Goal: Information Seeking & Learning: Learn about a topic

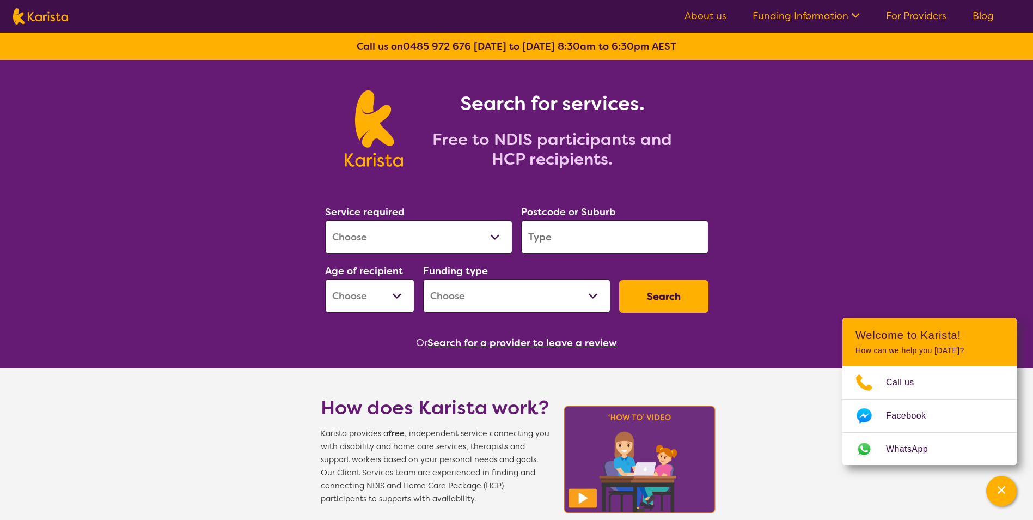
select select "Psychology"
click at [325, 220] on select "Allied Health Assistant Assessment ([MEDICAL_DATA] or [MEDICAL_DATA]) Behaviour…" at bounding box center [418, 237] width 187 height 34
click at [548, 235] on input "search" at bounding box center [614, 237] width 187 height 34
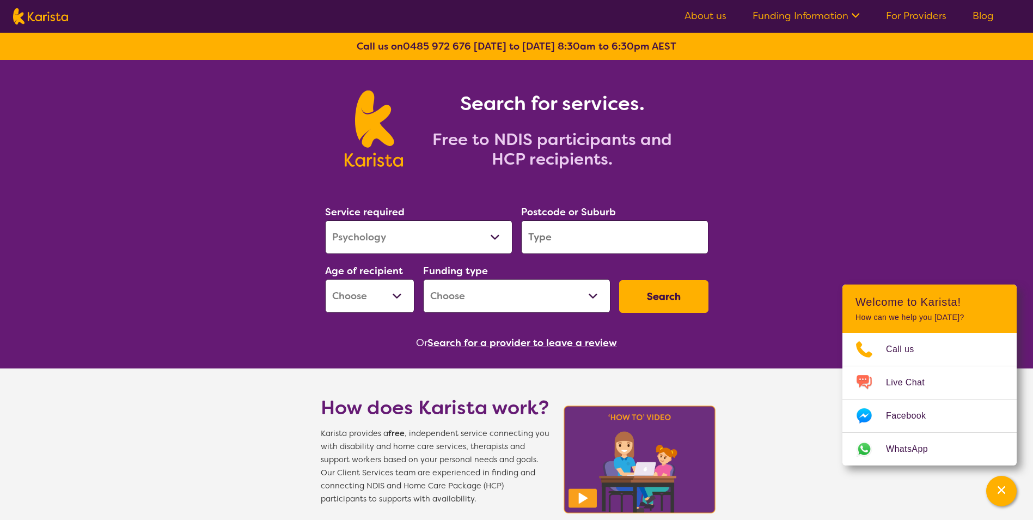
click at [571, 235] on input "search" at bounding box center [614, 237] width 187 height 34
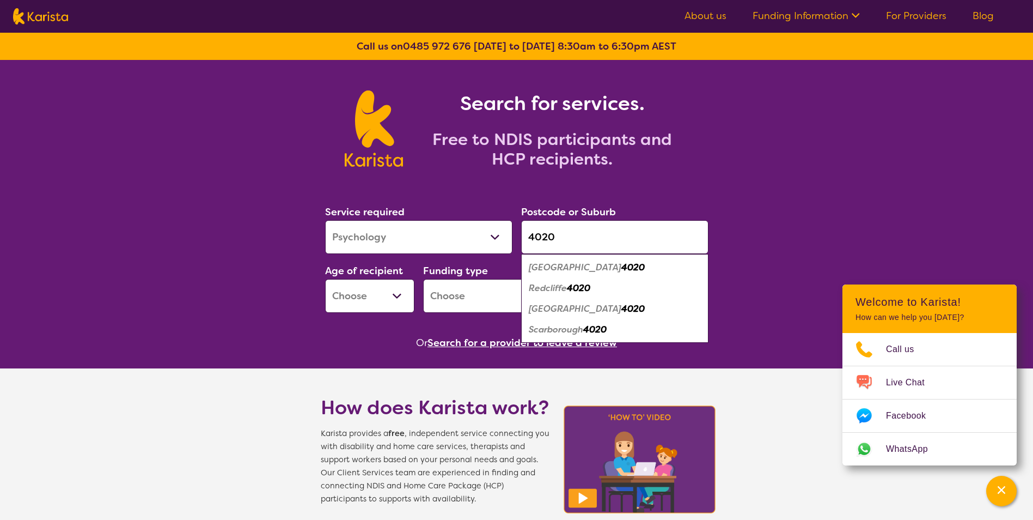
type input "4020"
click at [546, 267] on em "[GEOGRAPHIC_DATA]" at bounding box center [575, 266] width 93 height 11
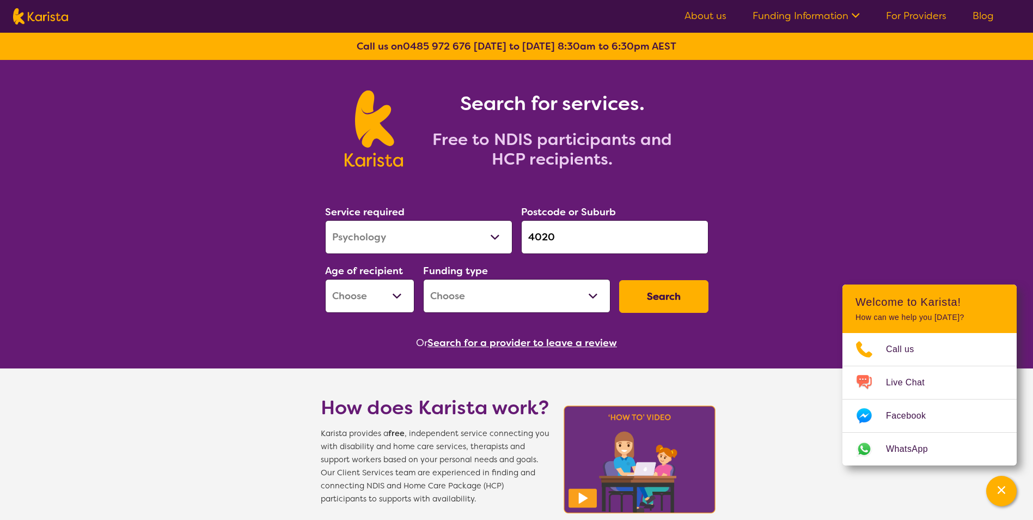
click at [654, 297] on button "Search" at bounding box center [663, 296] width 89 height 33
click at [399, 296] on select "Early Childhood - 0 to 9 Child - 10 to 11 Adolescent - 12 to 17 Adult - 18 to 6…" at bounding box center [369, 296] width 89 height 34
select select "AS"
click at [325, 279] on select "Early Childhood - 0 to 9 Child - 10 to 11 Adolescent - 12 to 17 Adult - 18 to 6…" at bounding box center [369, 296] width 89 height 34
click at [589, 296] on select "Home Care Package (HCP) National Disability Insurance Scheme (NDIS) I don't know" at bounding box center [516, 296] width 187 height 34
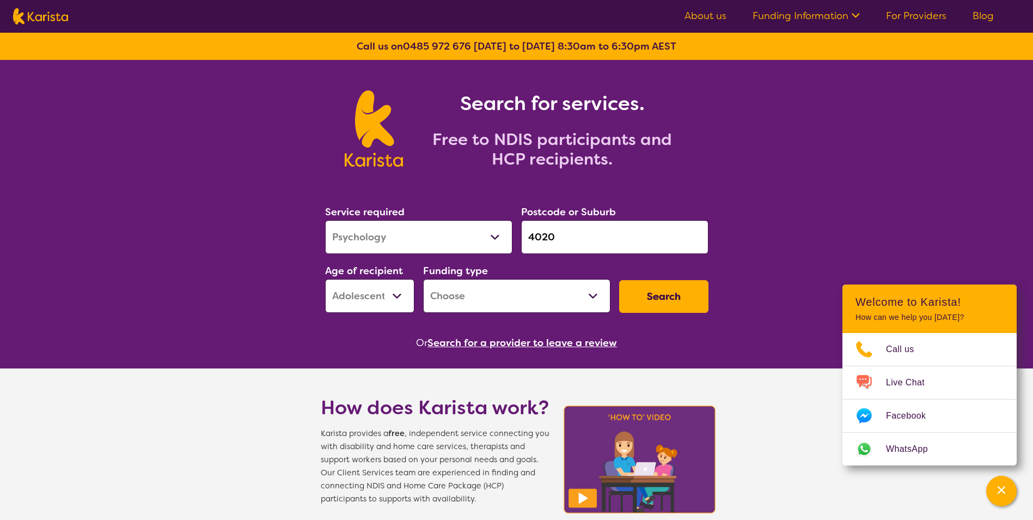
select select "NDIS"
click at [423, 279] on select "Home Care Package (HCP) National Disability Insurance Scheme (NDIS) I don't know" at bounding box center [516, 296] width 187 height 34
click at [670, 298] on button "Search" at bounding box center [663, 296] width 89 height 33
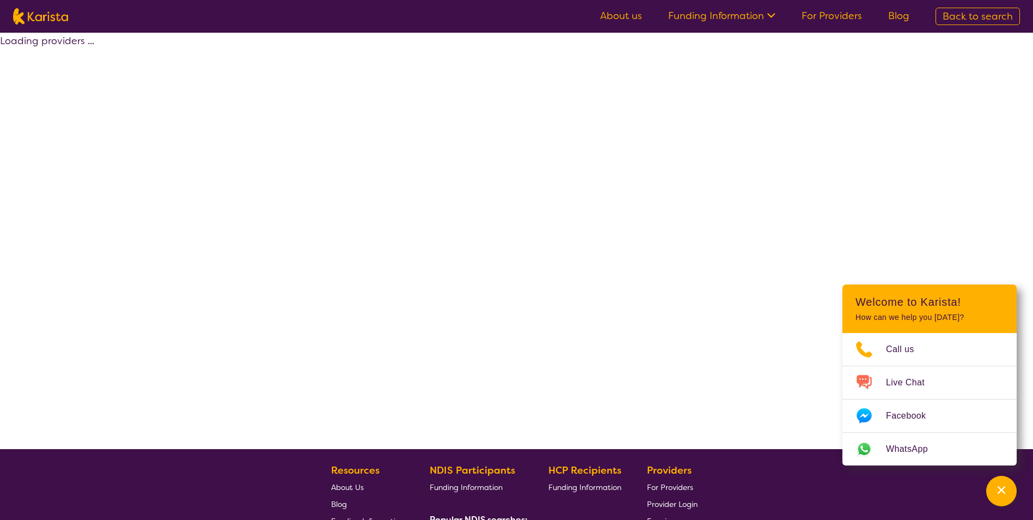
select select "by_score"
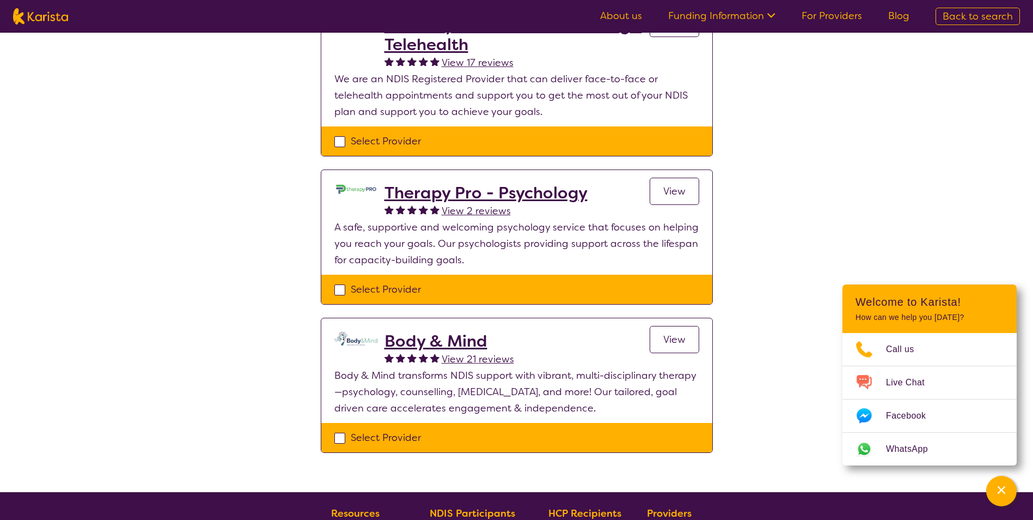
scroll to position [218, 0]
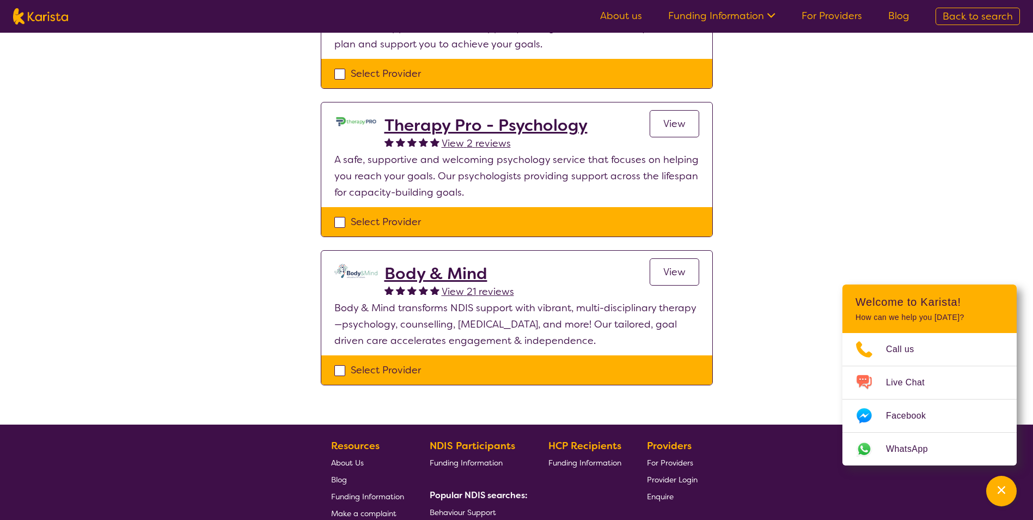
click at [445, 269] on h2 "Body & Mind" at bounding box center [450, 274] width 130 height 20
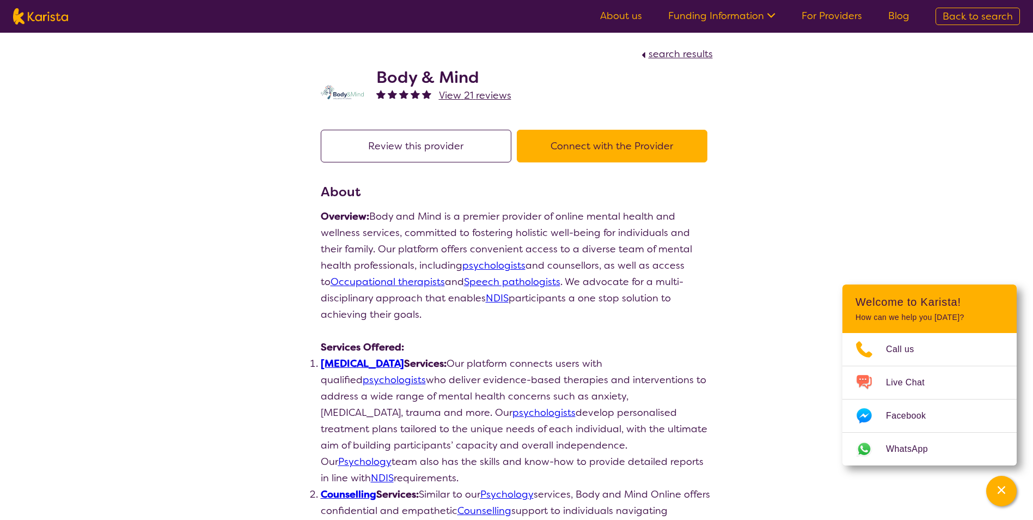
click at [343, 101] on div "Body & Mind View 21 reviews" at bounding box center [517, 89] width 392 height 54
